Goal: Share content: Share content

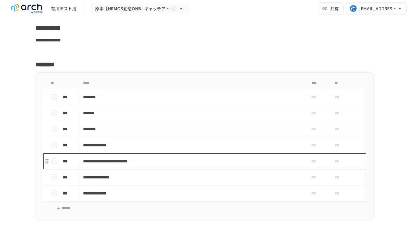
scroll to position [1139, 0]
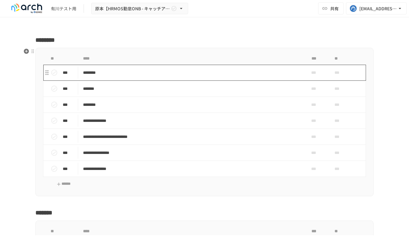
click at [137, 75] on p "********" at bounding box center [191, 73] width 217 height 8
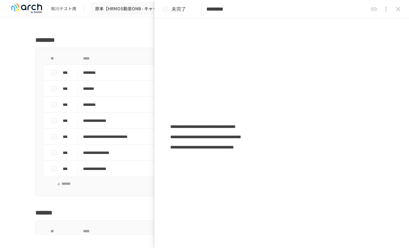
scroll to position [108, 0]
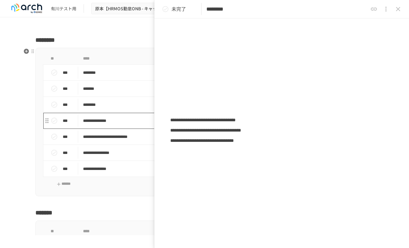
click at [107, 124] on p "**********" at bounding box center [191, 121] width 217 height 8
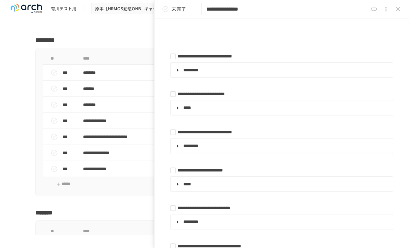
scroll to position [232, 0]
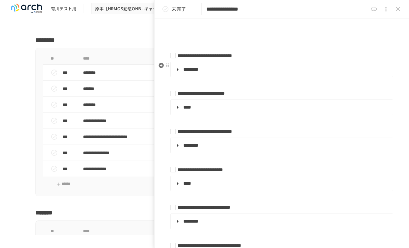
click at [176, 71] on summary "********" at bounding box center [281, 70] width 214 height 8
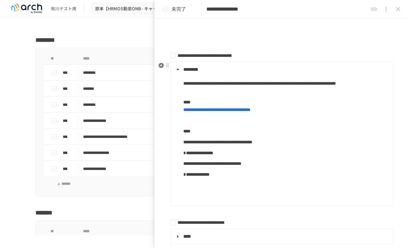
click at [177, 71] on summary "********" at bounding box center [281, 70] width 214 height 8
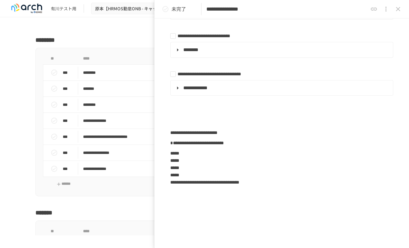
scroll to position [402, 0]
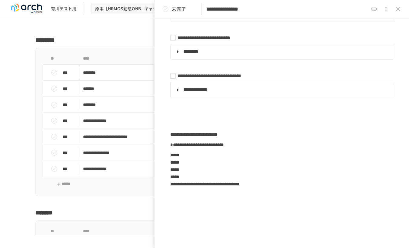
click at [396, 8] on icon "close drawer" at bounding box center [397, 8] width 7 height 7
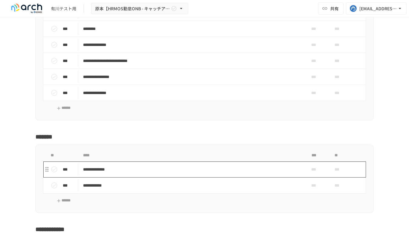
scroll to position [1216, 0]
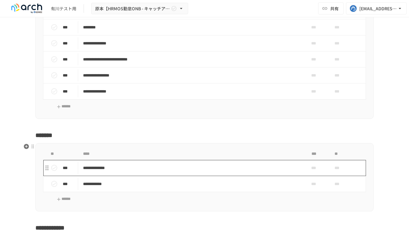
click at [144, 170] on p "**********" at bounding box center [191, 168] width 217 height 8
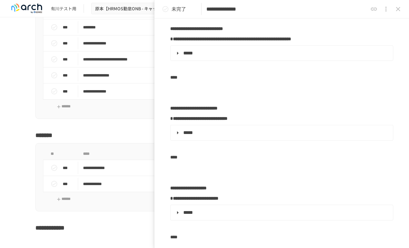
scroll to position [351, 0]
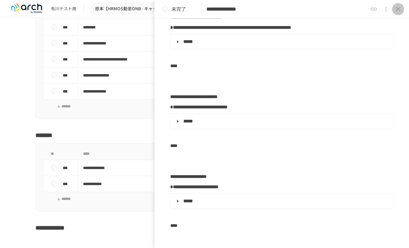
click at [399, 8] on icon "close drawer" at bounding box center [397, 8] width 7 height 7
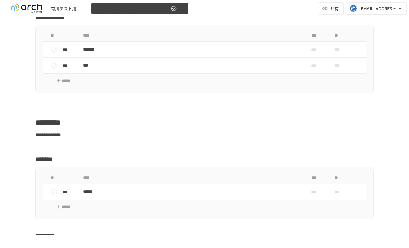
scroll to position [1425, 0]
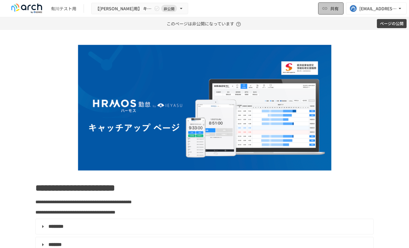
click at [332, 12] on button "共有" at bounding box center [330, 8] width 25 height 12
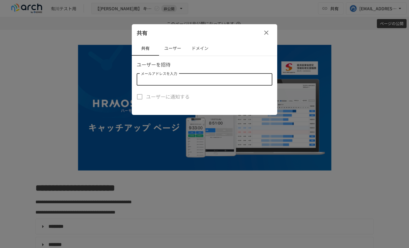
click at [175, 83] on input "メールアドレスを入力" at bounding box center [203, 79] width 131 height 8
type input "*"
paste input "**********"
type input "**********"
click at [216, 97] on div "ユーザーに通知する" at bounding box center [205, 97] width 136 height 13
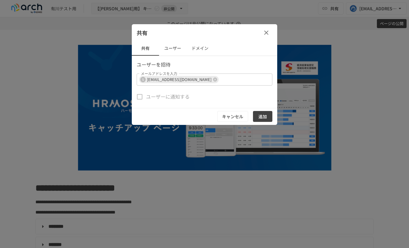
click at [259, 115] on button "追加" at bounding box center [262, 116] width 19 height 11
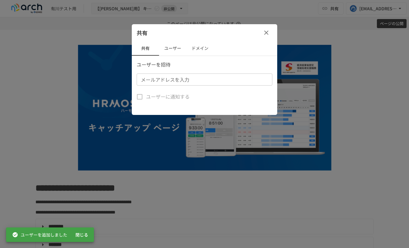
click at [265, 39] on div "共有" at bounding box center [204, 32] width 145 height 17
click at [270, 29] on button "button" at bounding box center [266, 33] width 12 height 12
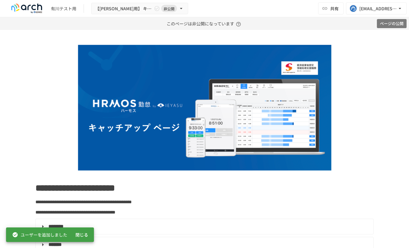
click at [391, 27] on button "ページの公開" at bounding box center [392, 23] width 30 height 9
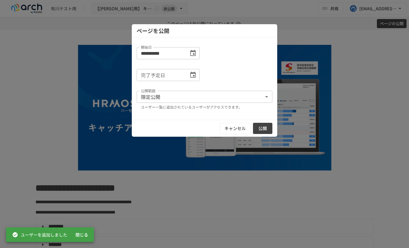
click at [266, 129] on button "公開" at bounding box center [262, 128] width 19 height 11
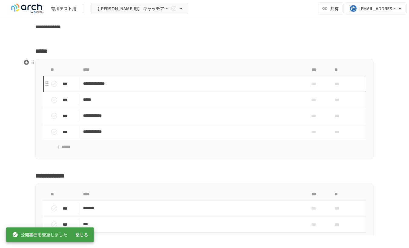
scroll to position [287, 0]
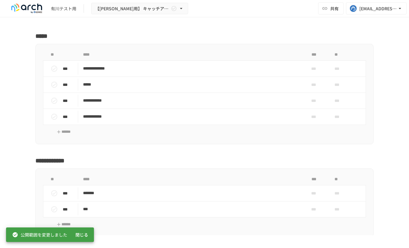
click at [245, 9] on div "有川テスト用 【[PERSON_NAME]用】 キャッチアップ 共有 [EMAIL_ADDRESS][DOMAIN_NAME]" at bounding box center [204, 8] width 409 height 17
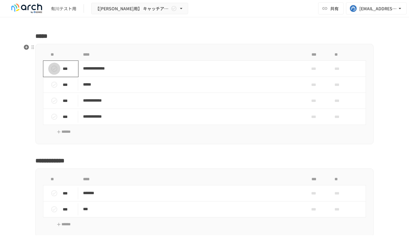
click at [53, 68] on icon "status" at bounding box center [54, 68] width 7 height 7
click at [53, 88] on button "status" at bounding box center [54, 85] width 12 height 12
click at [53, 95] on button "status" at bounding box center [54, 101] width 12 height 12
click at [53, 115] on icon "status" at bounding box center [54, 116] width 7 height 7
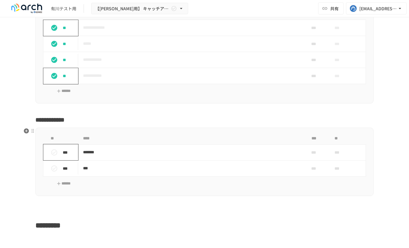
click at [54, 154] on icon "status" at bounding box center [54, 152] width 7 height 7
click at [54, 167] on icon "status" at bounding box center [54, 168] width 7 height 7
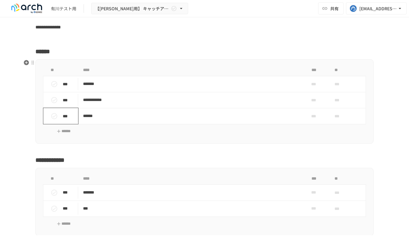
scroll to position [540, 0]
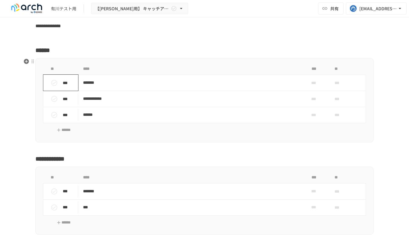
click at [54, 82] on icon "status" at bounding box center [54, 82] width 7 height 7
click at [54, 113] on icon "status" at bounding box center [54, 114] width 7 height 7
click at [54, 100] on icon "status" at bounding box center [54, 99] width 6 height 6
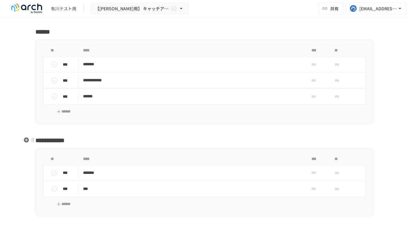
scroll to position [560, 0]
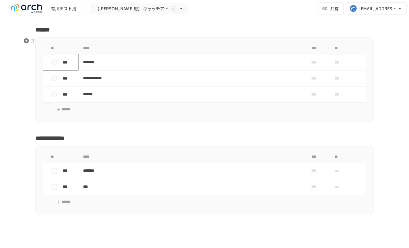
click at [55, 64] on icon "status" at bounding box center [54, 62] width 7 height 7
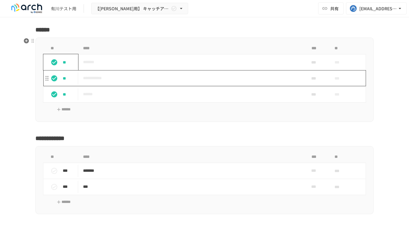
click at [106, 79] on p "**********" at bounding box center [191, 78] width 217 height 8
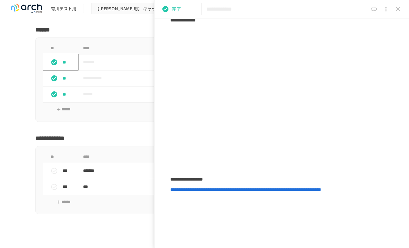
scroll to position [122, 0]
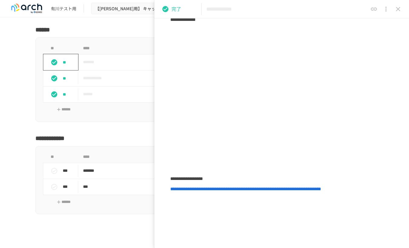
click at [397, 12] on icon "close drawer" at bounding box center [397, 8] width 7 height 7
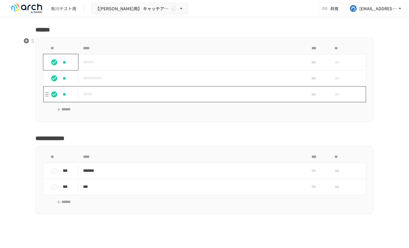
click at [94, 95] on p "******" at bounding box center [191, 95] width 217 height 8
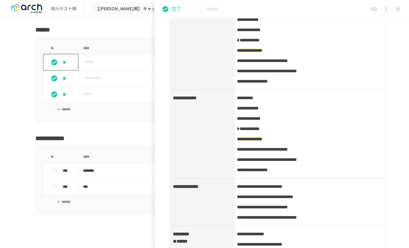
scroll to position [166, 0]
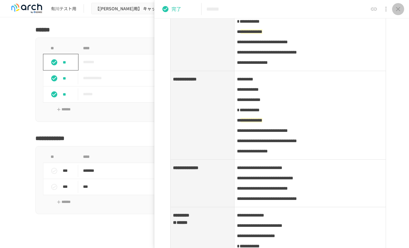
click at [400, 8] on icon "close drawer" at bounding box center [397, 8] width 7 height 7
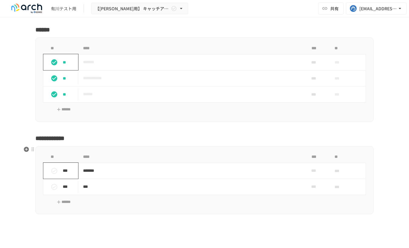
click at [54, 172] on icon "status" at bounding box center [54, 170] width 7 height 7
click at [54, 191] on button "status" at bounding box center [54, 187] width 12 height 12
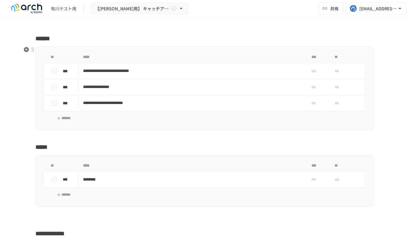
scroll to position [803, 0]
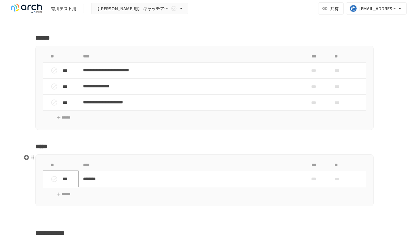
click at [53, 176] on icon "status" at bounding box center [54, 179] width 6 height 6
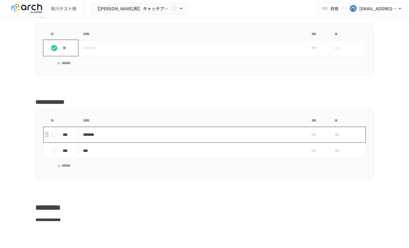
scroll to position [960, 0]
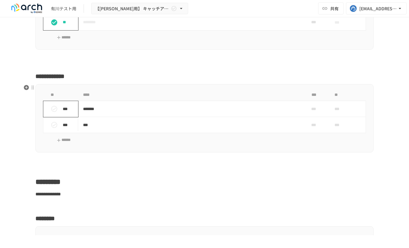
click at [53, 109] on icon "status" at bounding box center [54, 109] width 6 height 6
click at [53, 126] on icon "status" at bounding box center [54, 125] width 6 height 6
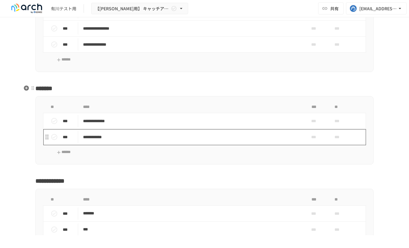
scroll to position [1274, 0]
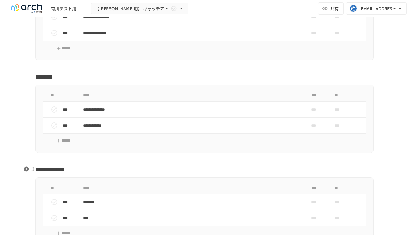
click at [114, 171] on h3 "**********" at bounding box center [204, 169] width 338 height 10
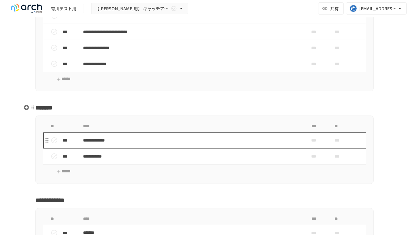
scroll to position [1265, 0]
